Goal: Check status

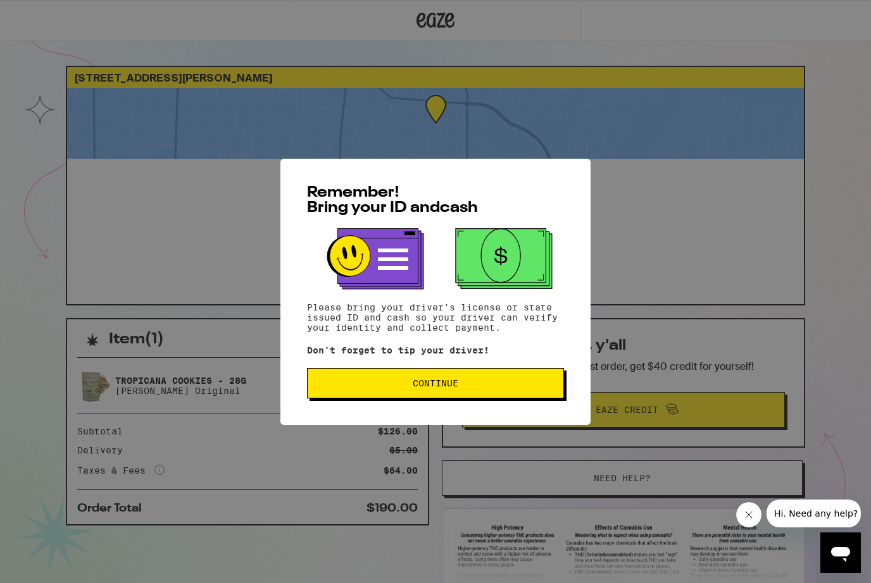
click at [427, 399] on button "Continue" at bounding box center [435, 383] width 257 height 30
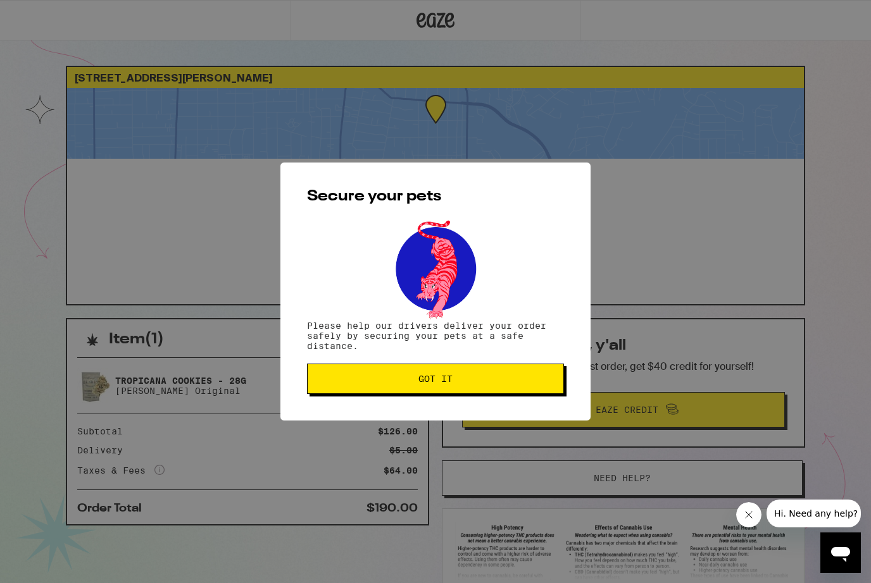
click at [428, 394] on button "Got it" at bounding box center [435, 379] width 257 height 30
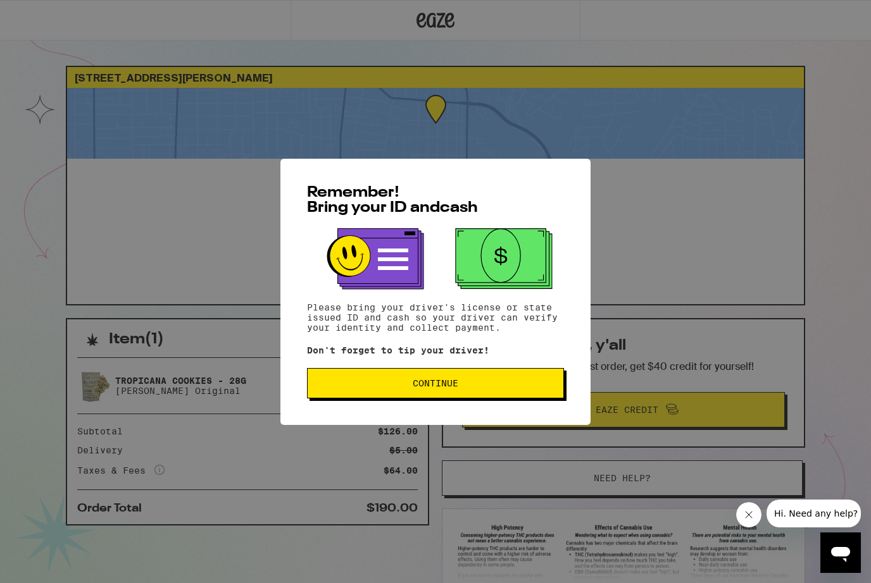
click at [440, 382] on span "Continue" at bounding box center [436, 383] width 46 height 9
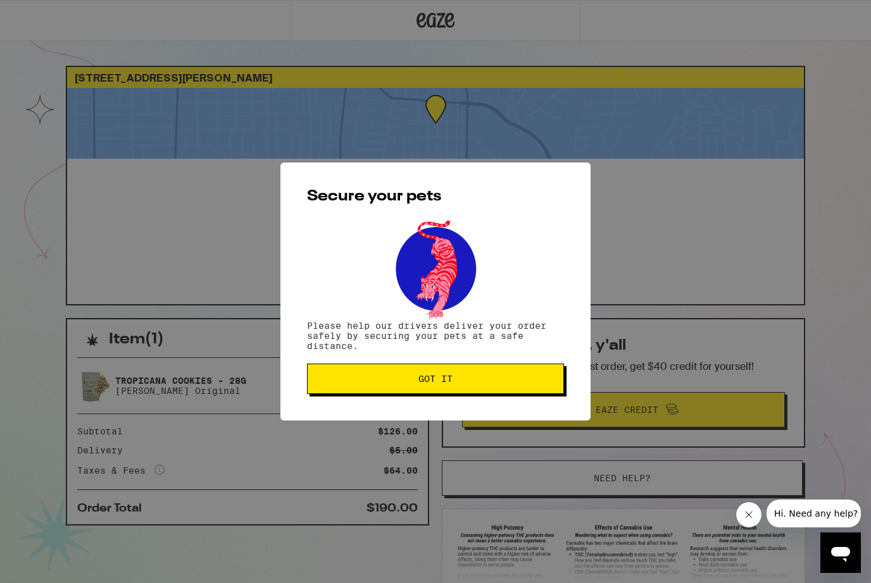
click at [440, 380] on span "Got it" at bounding box center [435, 379] width 34 height 9
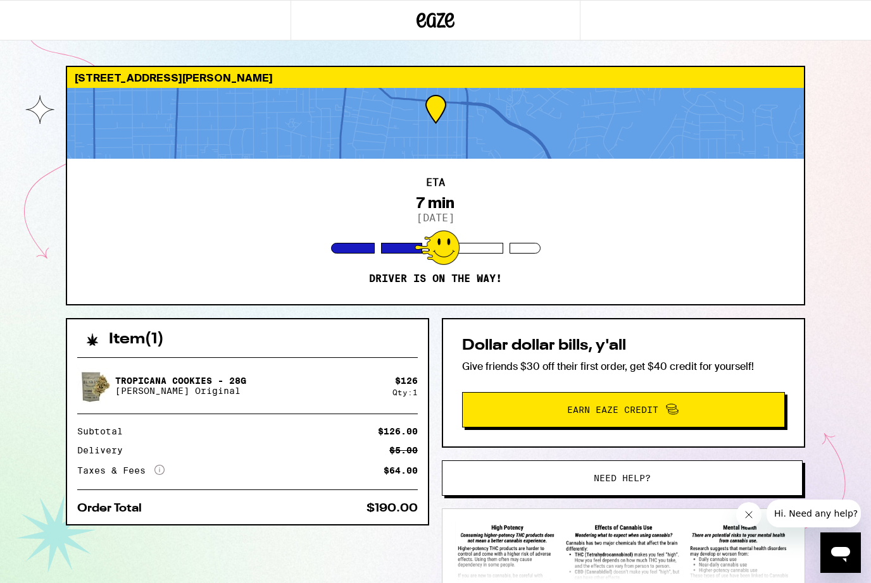
click at [435, 123] on div at bounding box center [435, 123] width 736 height 71
click at [426, 115] on div at bounding box center [435, 123] width 736 height 71
click at [435, 235] on div at bounding box center [436, 247] width 45 height 35
click at [254, 80] on div "[STREET_ADDRESS][PERSON_NAME]" at bounding box center [435, 77] width 736 height 21
click at [440, 268] on div "ETA 7 min 9/24/2025 Driver is on the way!" at bounding box center [435, 232] width 736 height 146
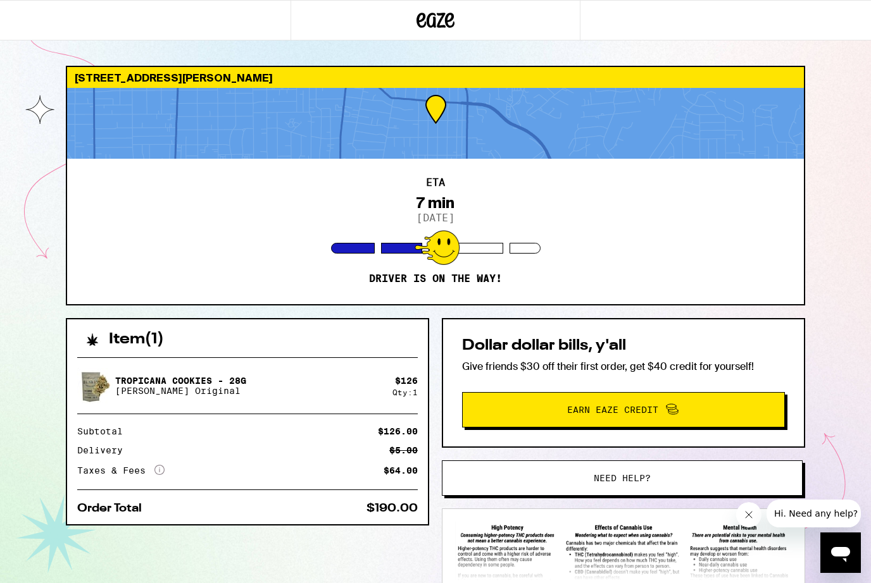
click at [419, 112] on div at bounding box center [435, 123] width 736 height 71
click at [452, 276] on p "Driver is on the way!" at bounding box center [435, 279] width 133 height 13
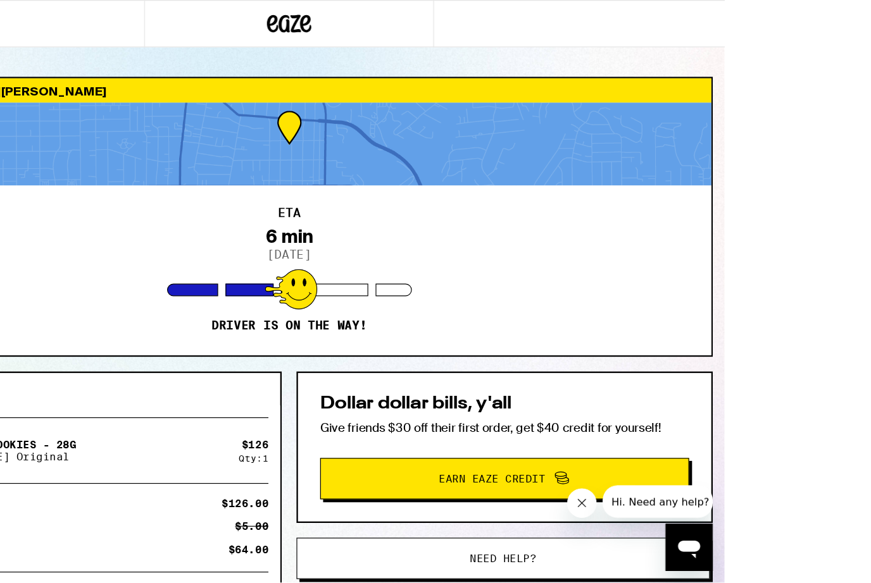
click at [743, 169] on div "1539 N Harding Ave Pasadena 91104 ETA 6 min 9/24/2025 Driver is on the way! Ite…" at bounding box center [372, 344] width 745 height 688
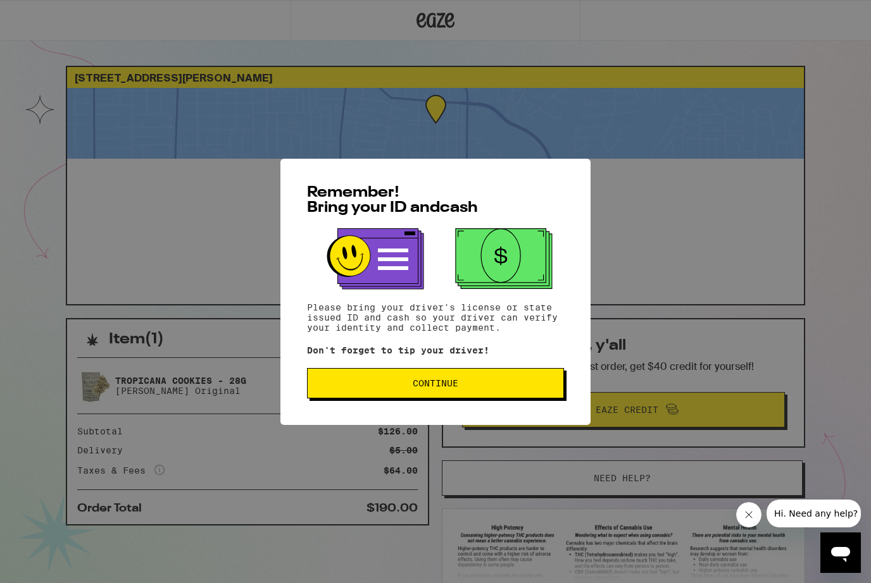
click at [438, 388] on span "Continue" at bounding box center [436, 383] width 46 height 9
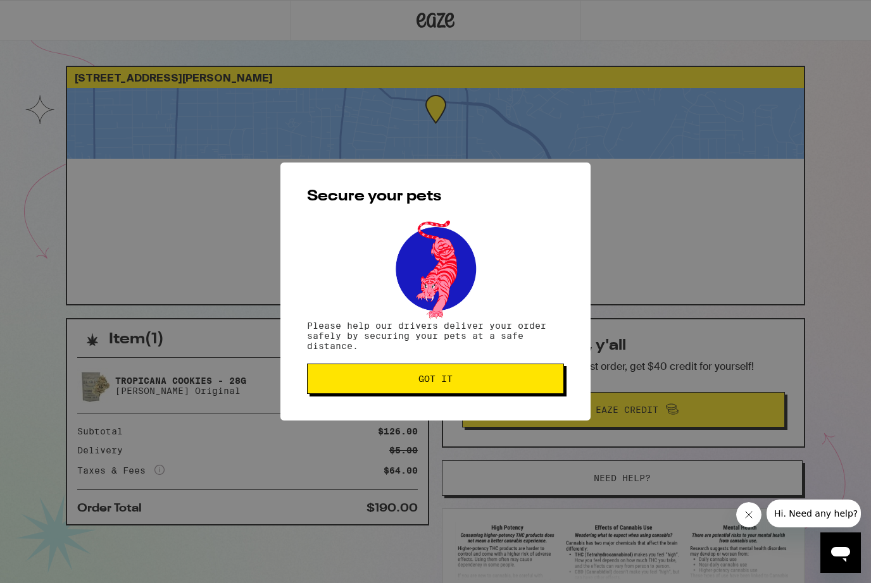
click at [381, 383] on span "Got it" at bounding box center [435, 379] width 235 height 9
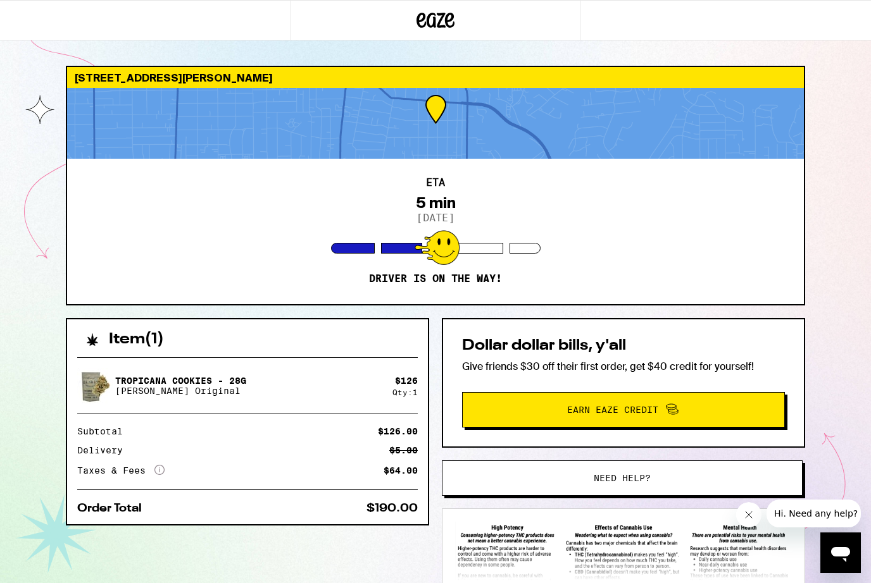
click at [435, 209] on div "5 min" at bounding box center [436, 203] width 40 height 18
click at [427, 127] on div at bounding box center [435, 123] width 736 height 71
click at [448, 238] on div at bounding box center [436, 247] width 45 height 35
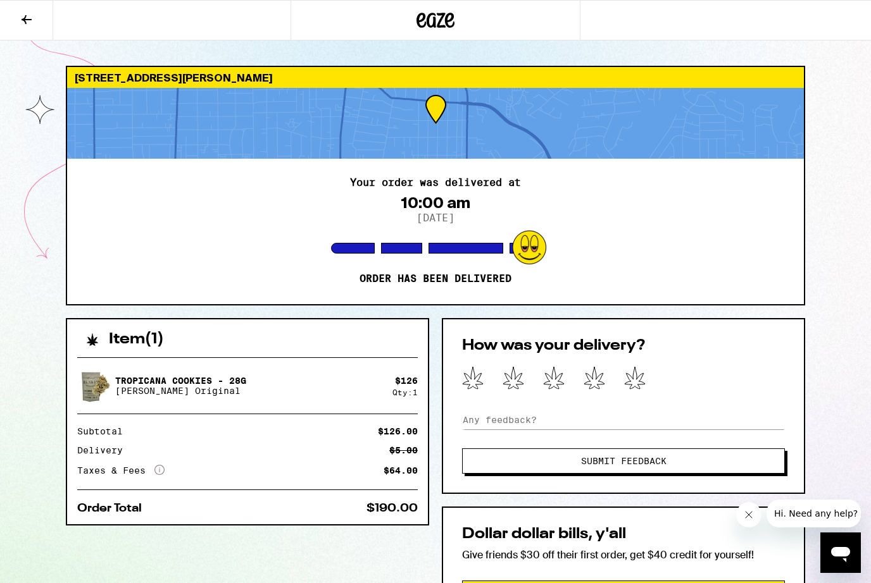
click at [5, 268] on div "1539 N Harding Ave Pasadena 91104 Your order was delivered at 10:00 am 9/24/202…" at bounding box center [435, 439] width 871 height 878
click at [6, 268] on div "1539 N Harding Ave Pasadena 91104 Your order was delivered at 10:00 am 9/24/202…" at bounding box center [435, 439] width 871 height 878
